Goal: Task Accomplishment & Management: Manage account settings

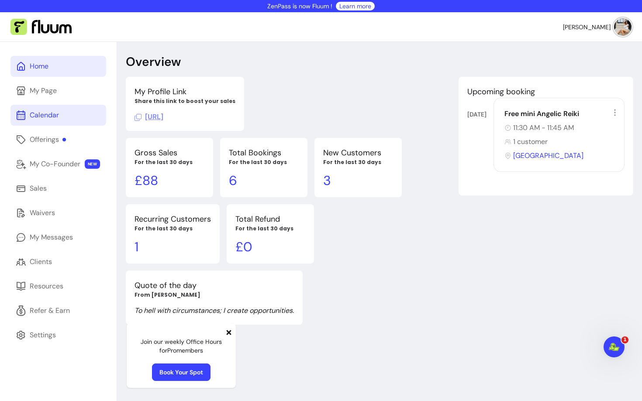
click at [41, 113] on div "Calendar" at bounding box center [44, 115] width 29 height 10
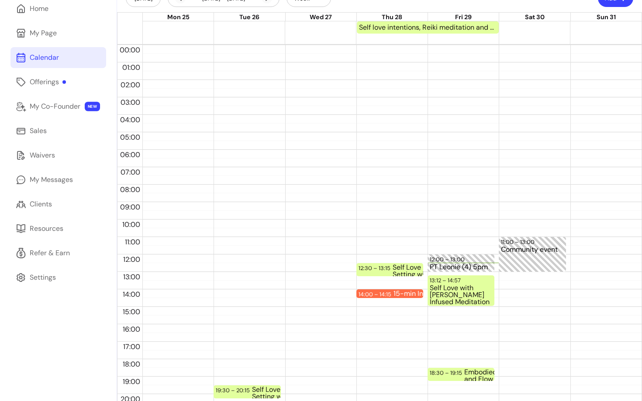
scroll to position [58, 0]
click at [453, 285] on div "Self Love with [PERSON_NAME] Infused Meditation and Embodied Dance Flow Combo" at bounding box center [461, 294] width 62 height 21
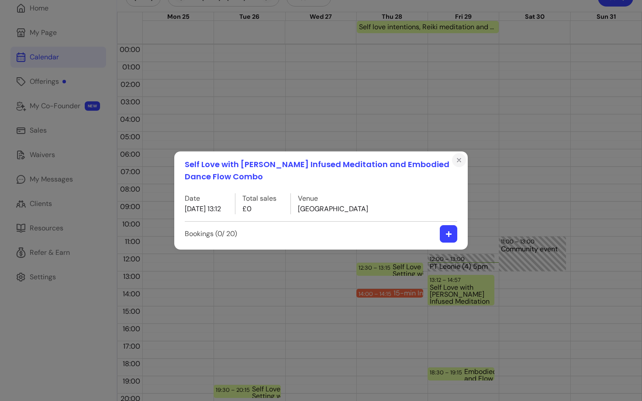
click at [457, 161] on icon "Close" at bounding box center [458, 160] width 7 height 7
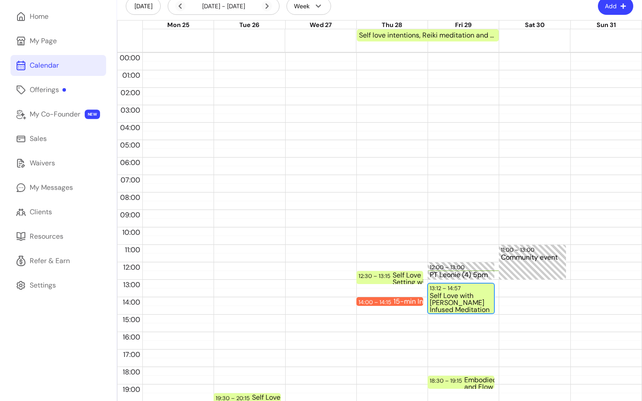
scroll to position [0, 0]
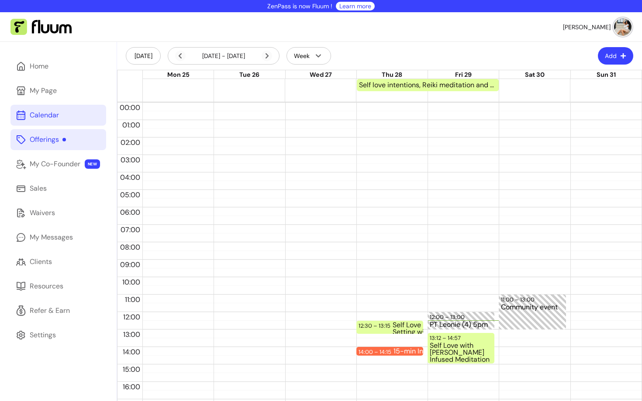
click at [52, 136] on div "Offerings" at bounding box center [48, 139] width 36 height 10
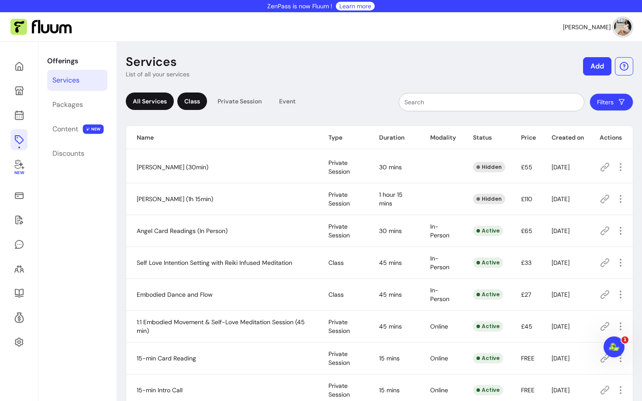
click at [193, 105] on div "Class" at bounding box center [192, 101] width 30 height 17
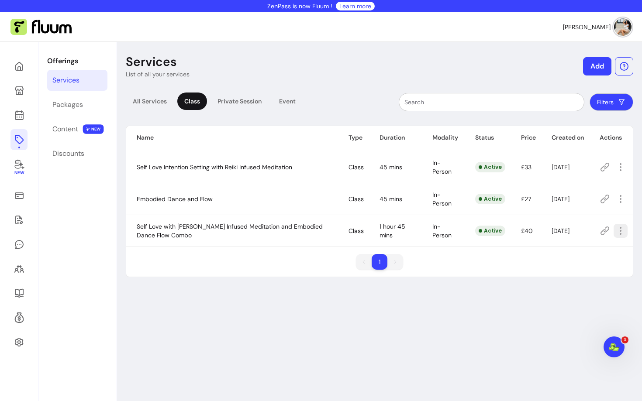
click at [620, 232] on icon "button" at bounding box center [620, 231] width 10 height 10
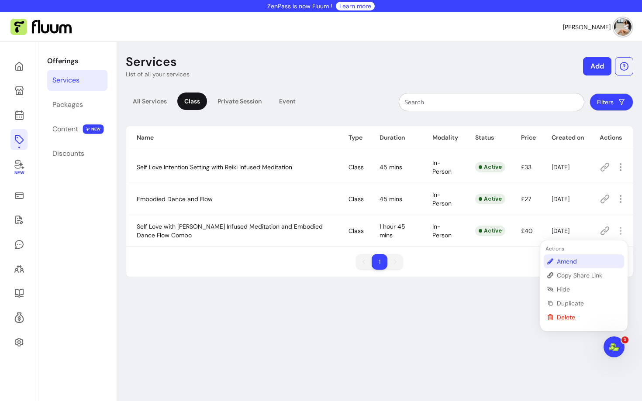
click at [579, 263] on span "Amend" at bounding box center [589, 261] width 64 height 9
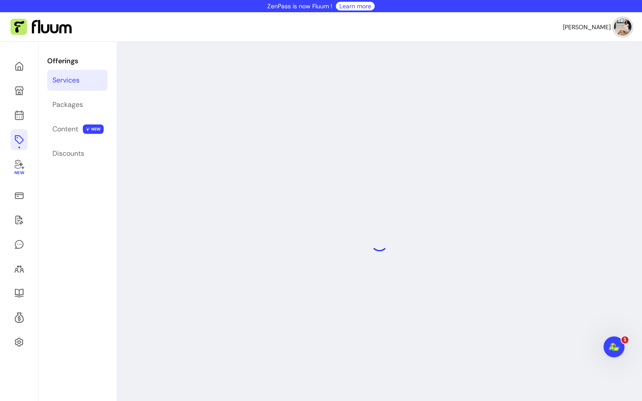
select select "***"
select select "**********"
select select "******"
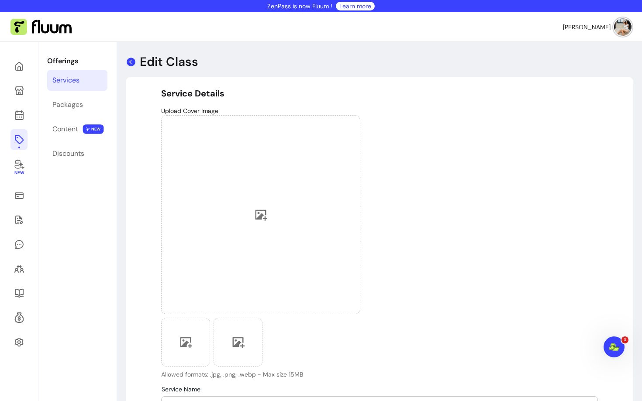
click at [132, 60] on icon at bounding box center [131, 62] width 9 height 9
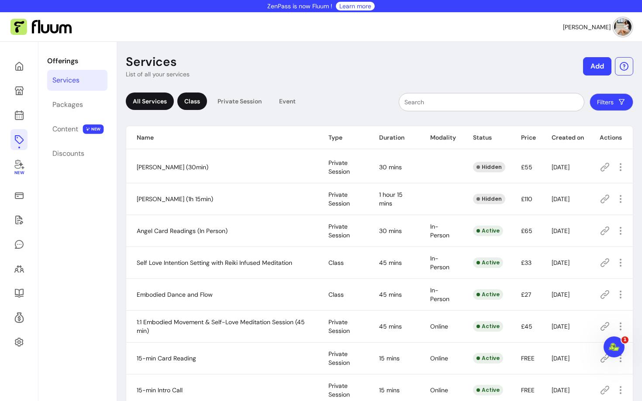
click at [206, 103] on div "Class" at bounding box center [192, 101] width 30 height 17
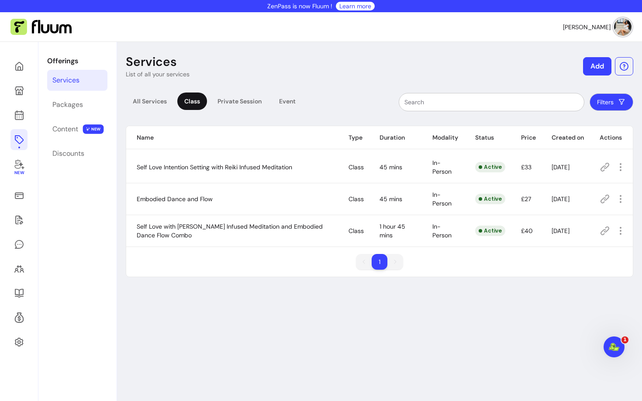
click at [607, 231] on icon at bounding box center [604, 231] width 10 height 10
click at [602, 171] on icon at bounding box center [604, 167] width 9 height 9
